Goal: Task Accomplishment & Management: Manage account settings

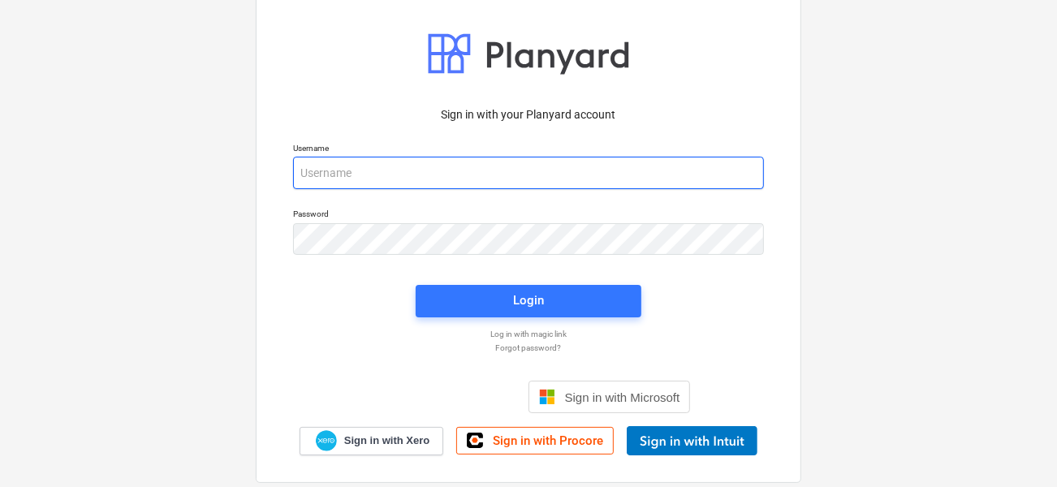
click at [358, 187] on input "email" at bounding box center [528, 173] width 471 height 32
type input "[PERSON_NAME][EMAIL_ADDRESS][DOMAIN_NAME]"
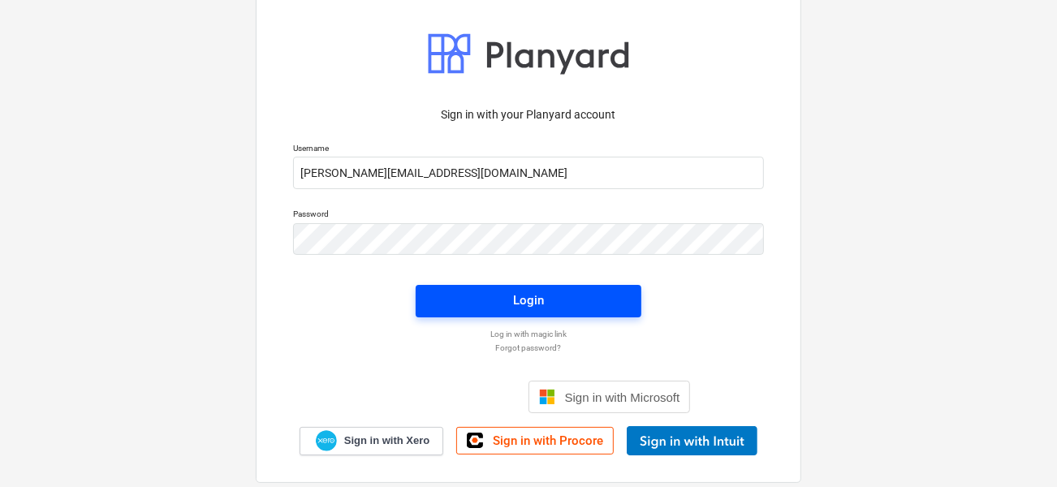
click at [450, 293] on span "Login" at bounding box center [528, 300] width 187 height 21
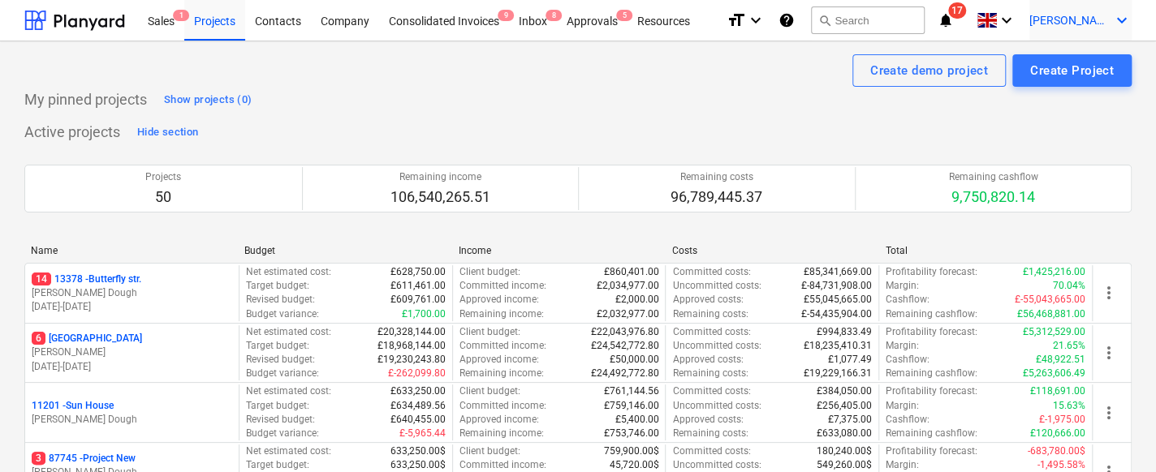
click at [1062, 10] on div "[PERSON_NAME] keyboard_arrow_down" at bounding box center [1080, 20] width 102 height 41
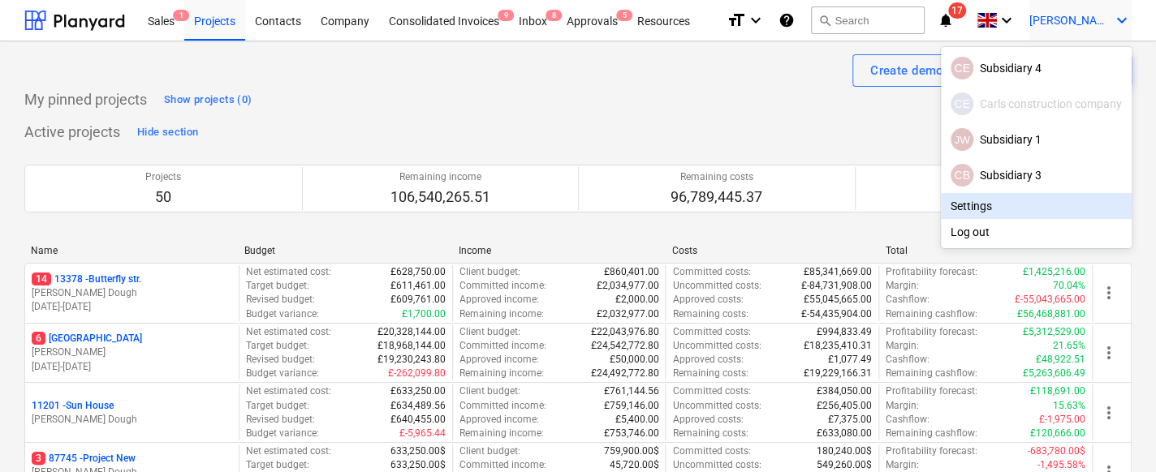
click at [959, 235] on div "Log out" at bounding box center [1036, 232] width 191 height 26
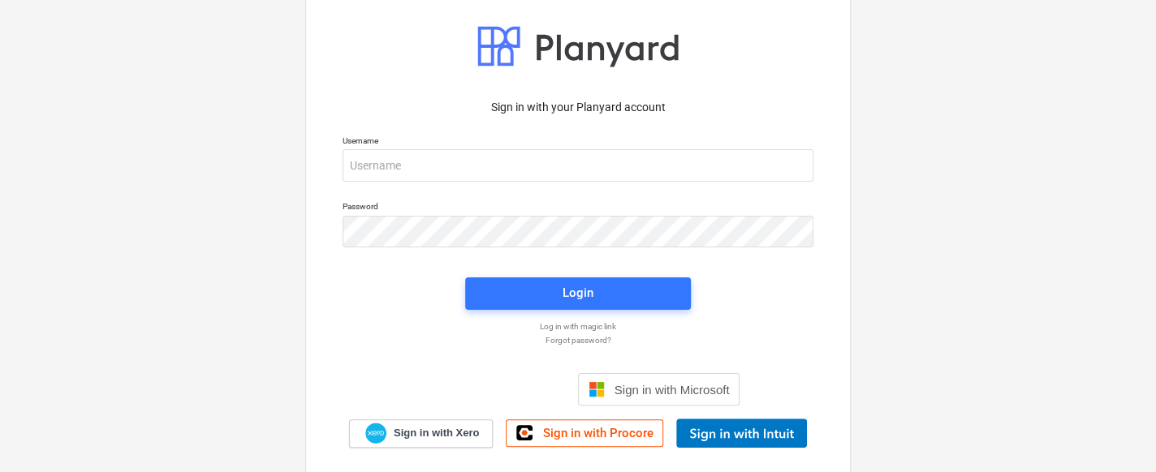
click at [566, 186] on div "Username" at bounding box center [578, 159] width 490 height 66
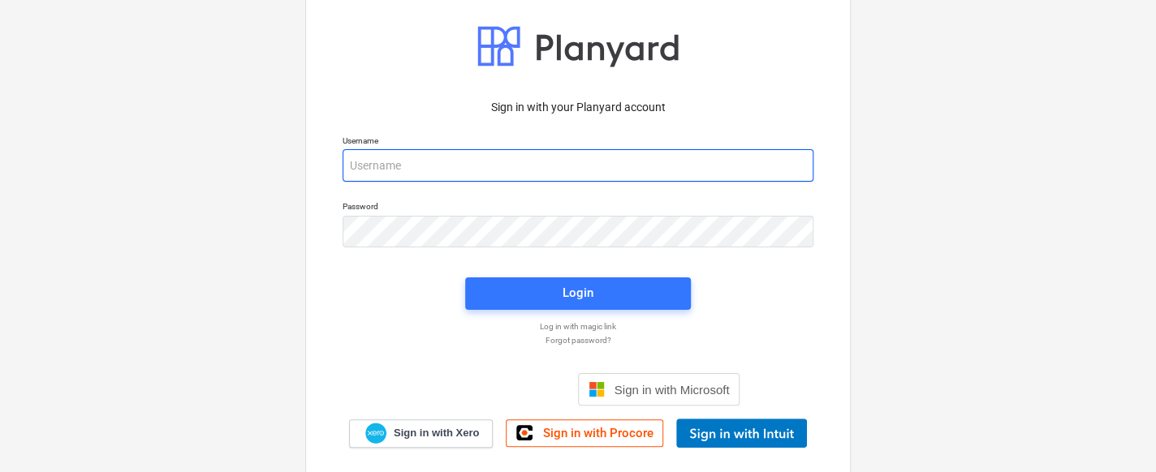
click at [555, 162] on input "email" at bounding box center [578, 165] width 471 height 32
type input "[PERSON_NAME][EMAIL_ADDRESS][DOMAIN_NAME]"
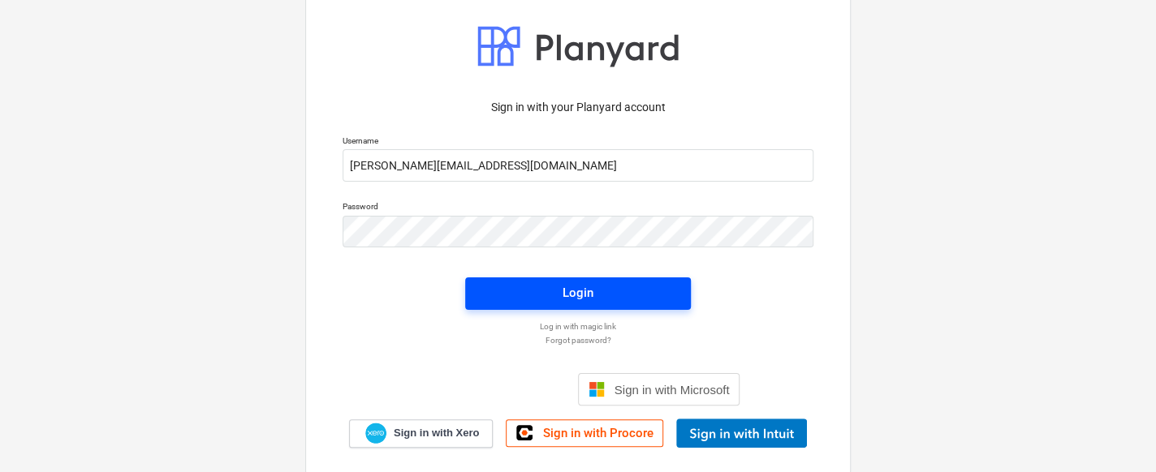
click at [536, 292] on span "Login" at bounding box center [578, 292] width 187 height 21
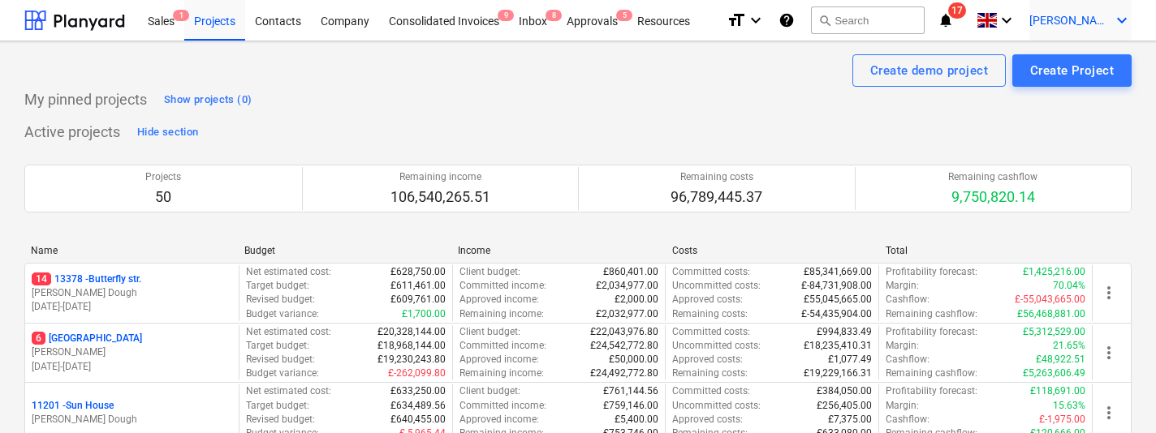
click at [1062, 26] on span "[PERSON_NAME]" at bounding box center [1069, 20] width 81 height 13
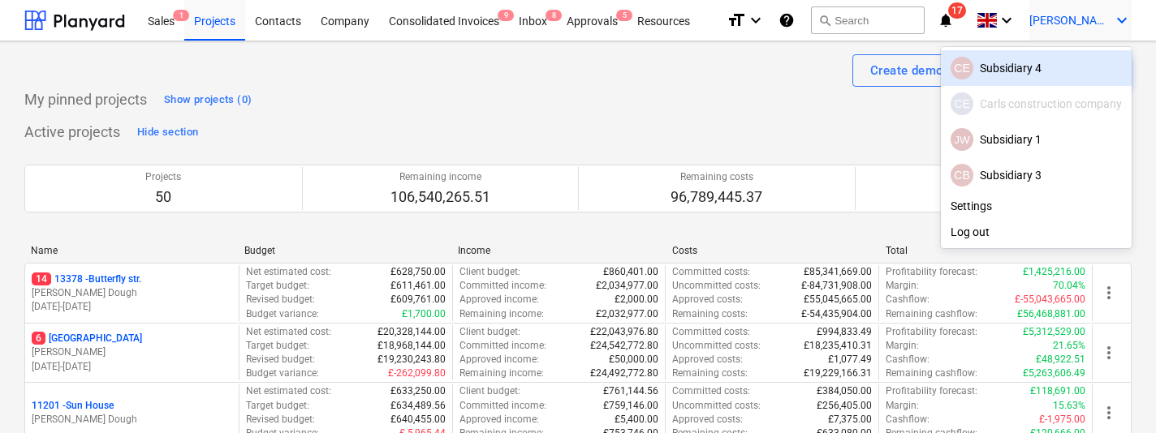
click at [1022, 131] on div "JW Subsidiary 1" at bounding box center [1035, 139] width 171 height 23
